Goal: Information Seeking & Learning: Learn about a topic

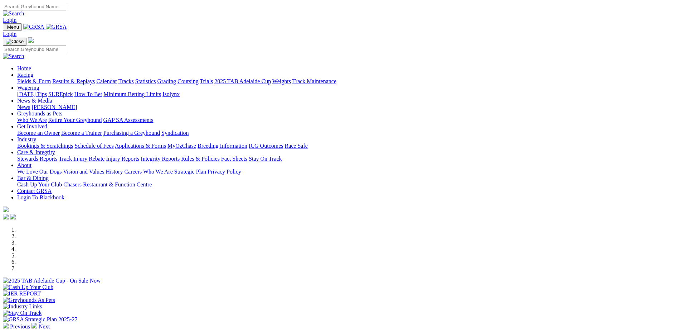
scroll to position [201, 0]
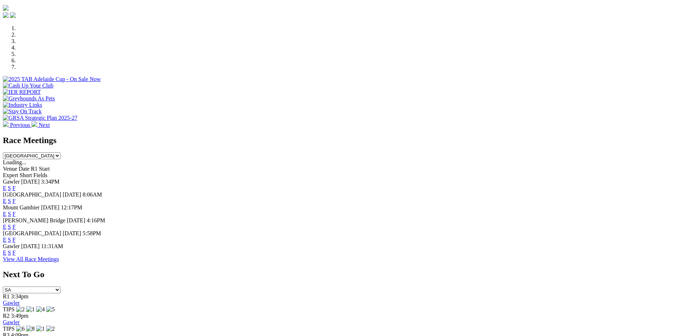
click at [16, 253] on link "F" at bounding box center [14, 252] width 3 height 6
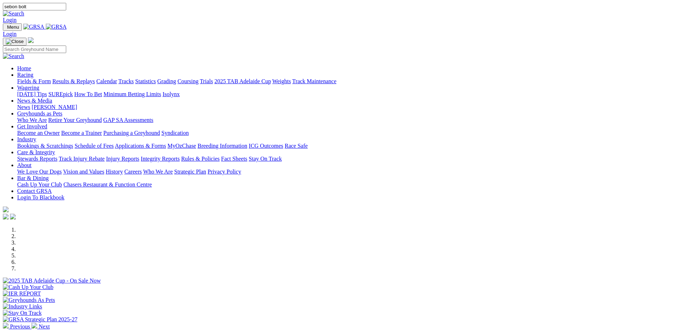
type input "sebon bolt"
click at [24, 10] on link at bounding box center [13, 13] width 21 height 6
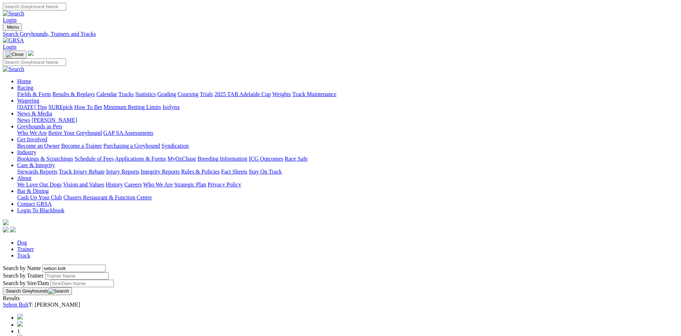
click at [29, 301] on link "Sebon Bolt" at bounding box center [16, 304] width 26 height 6
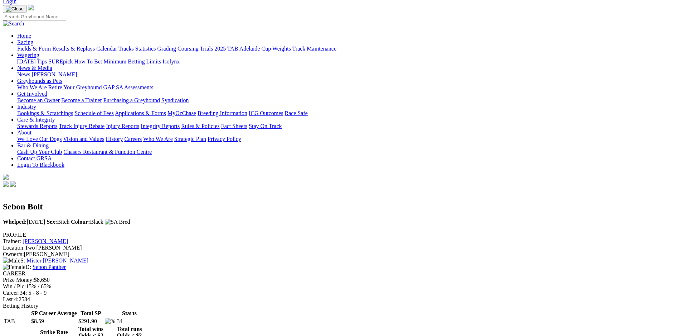
scroll to position [50, 0]
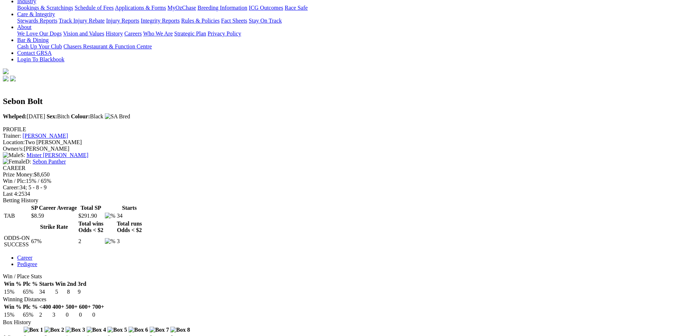
scroll to position [151, 0]
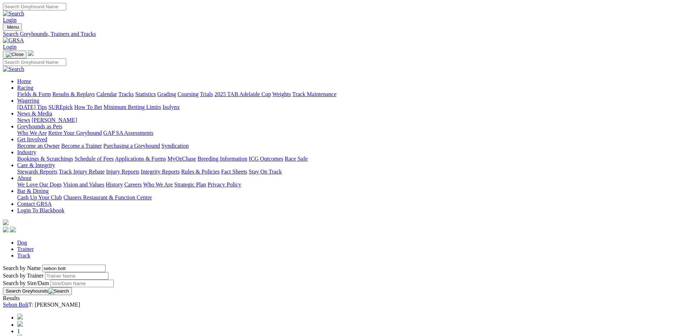
click at [66, 8] on input "Search" at bounding box center [34, 7] width 63 height 8
type input "meg's charm"
click at [24, 10] on img at bounding box center [13, 13] width 21 height 6
click at [69, 301] on link "Meg's Charm" at bounding box center [36, 304] width 66 height 6
